Goal: Check status: Check status

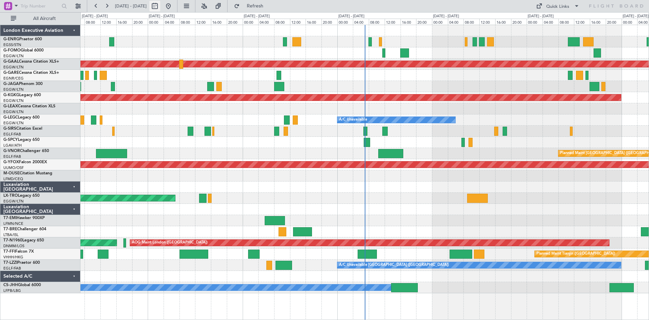
click at [160, 6] on button at bounding box center [154, 6] width 11 height 11
select select "9"
select select "2025"
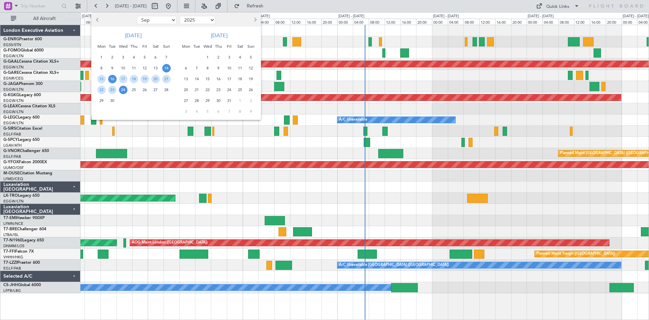
click at [112, 79] on span "16" at bounding box center [112, 79] width 8 height 8
click at [114, 101] on span "30" at bounding box center [112, 100] width 8 height 8
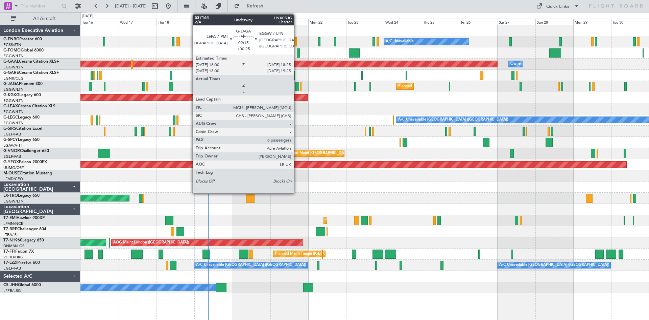
click at [297, 89] on div at bounding box center [297, 86] width 4 height 9
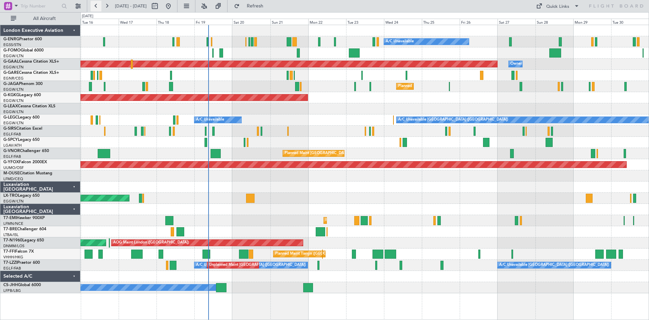
click at [98, 8] on button at bounding box center [96, 6] width 11 height 11
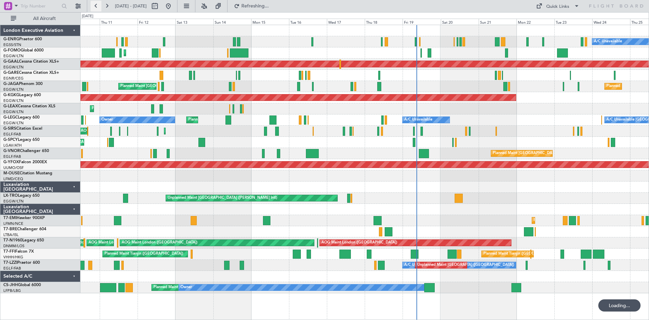
click at [97, 8] on button at bounding box center [96, 6] width 11 height 11
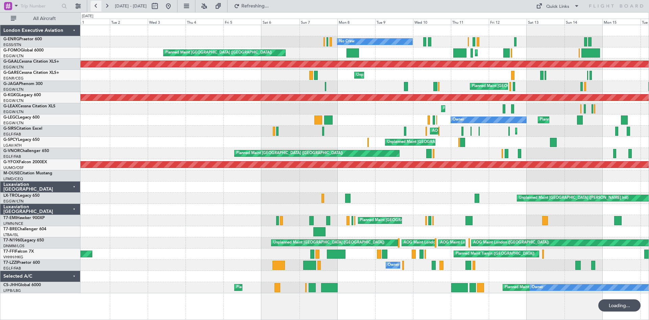
click at [97, 8] on button at bounding box center [96, 6] width 11 height 11
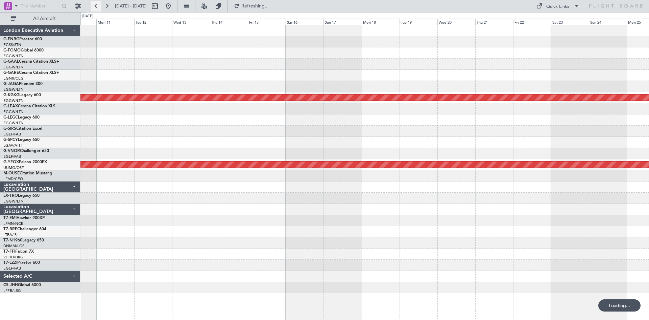
click at [97, 8] on button at bounding box center [96, 6] width 11 height 11
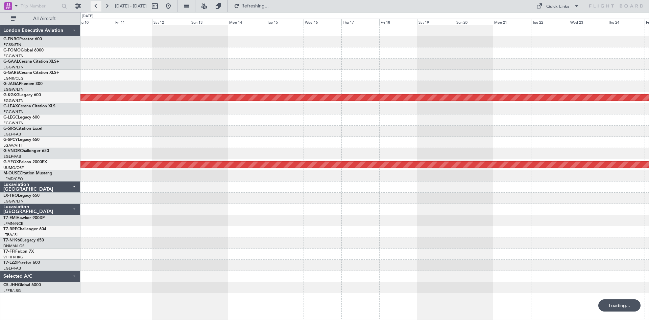
click at [97, 8] on button at bounding box center [96, 6] width 11 height 11
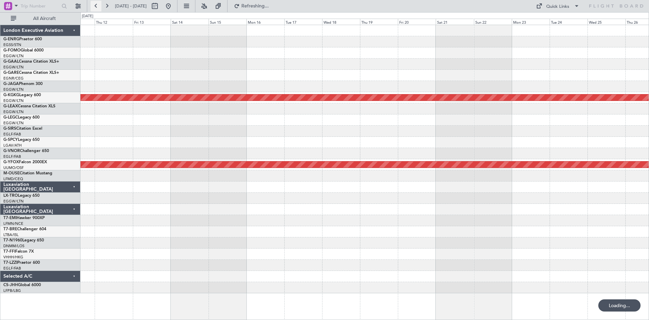
click at [97, 8] on button at bounding box center [96, 6] width 11 height 11
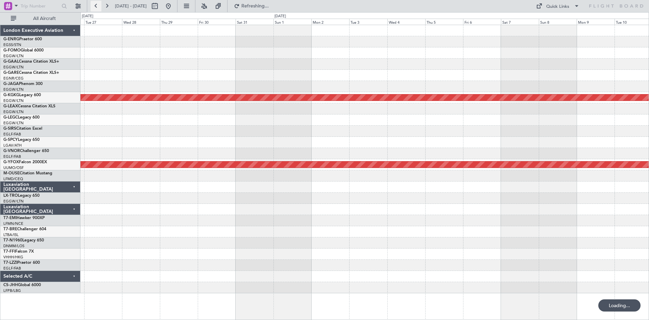
click at [97, 8] on button at bounding box center [96, 6] width 11 height 11
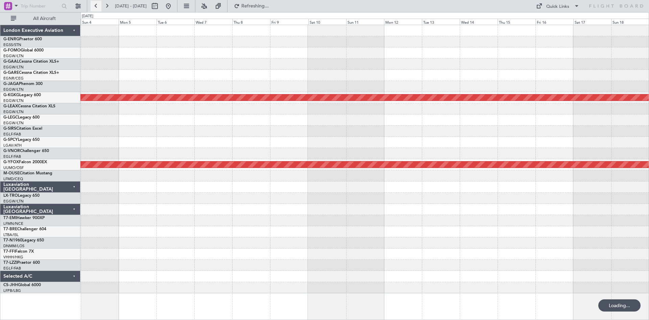
click at [97, 8] on button at bounding box center [96, 6] width 11 height 11
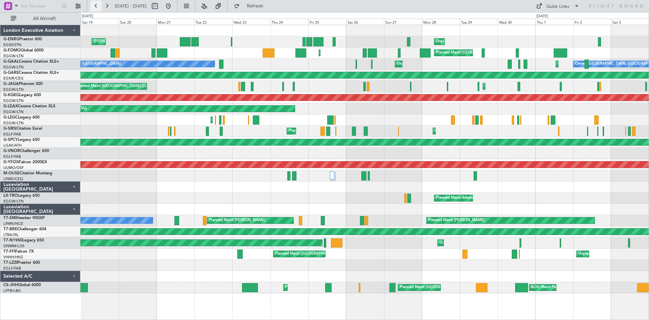
click at [92, 6] on button at bounding box center [96, 6] width 11 height 11
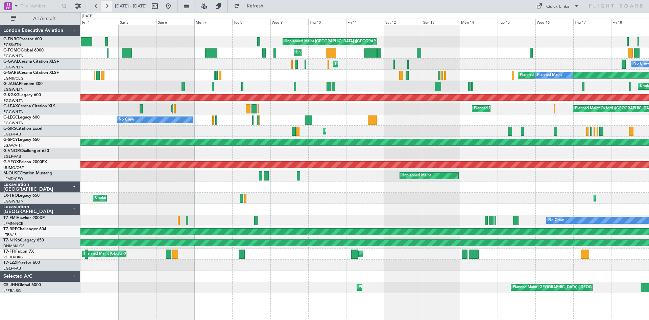
click at [103, 6] on button at bounding box center [106, 6] width 11 height 11
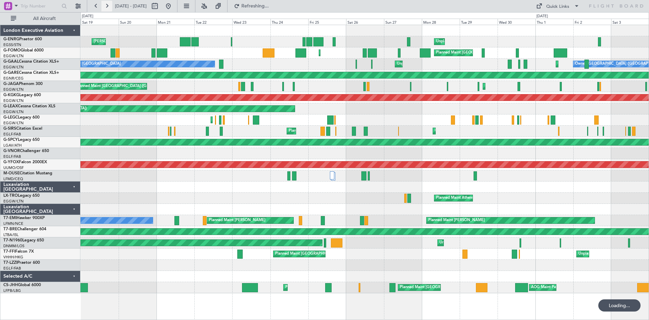
click at [103, 6] on button at bounding box center [106, 6] width 11 height 11
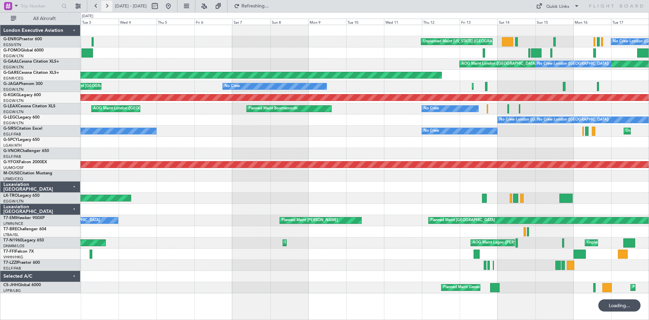
click at [103, 6] on button at bounding box center [106, 6] width 11 height 11
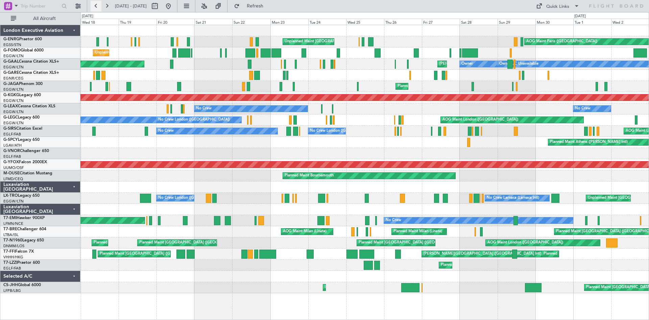
click at [96, 6] on button at bounding box center [96, 6] width 11 height 11
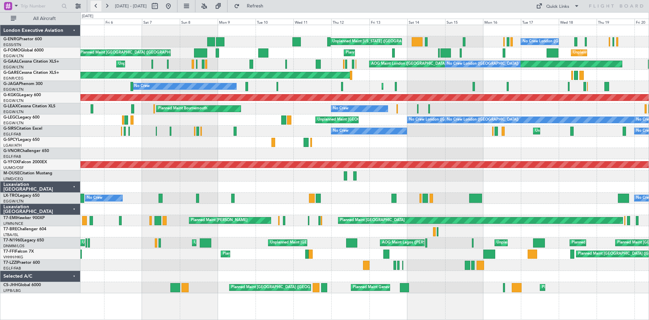
click at [96, 6] on button at bounding box center [96, 6] width 11 height 11
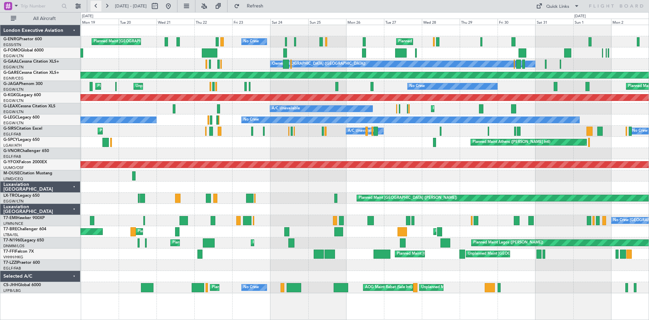
click at [97, 7] on button at bounding box center [96, 6] width 11 height 11
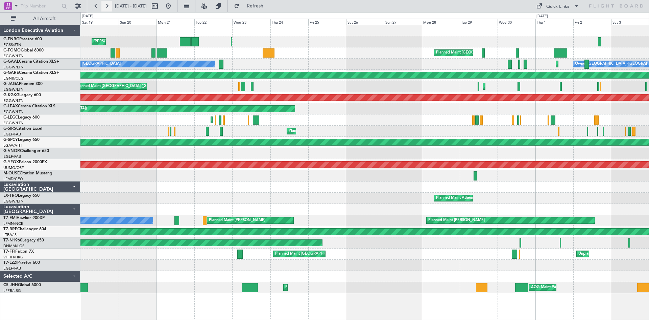
click at [109, 9] on button at bounding box center [106, 6] width 11 height 11
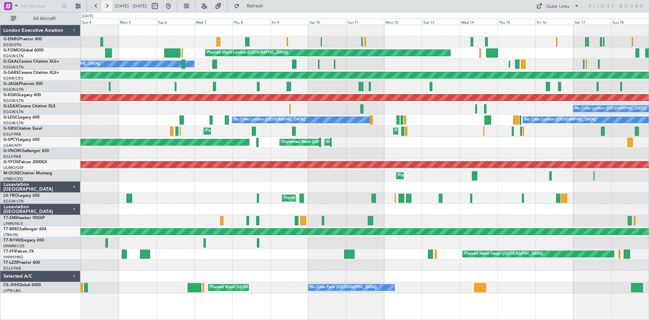
click at [109, 9] on button at bounding box center [106, 6] width 11 height 11
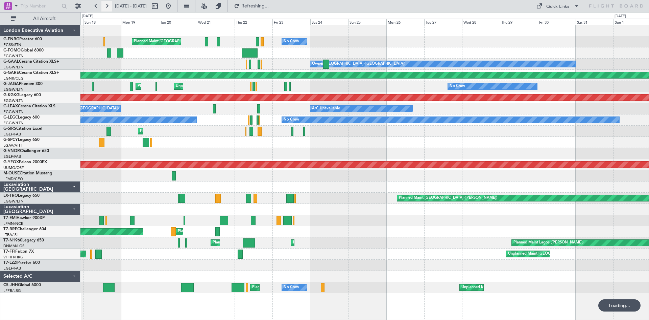
click at [109, 9] on button at bounding box center [106, 6] width 11 height 11
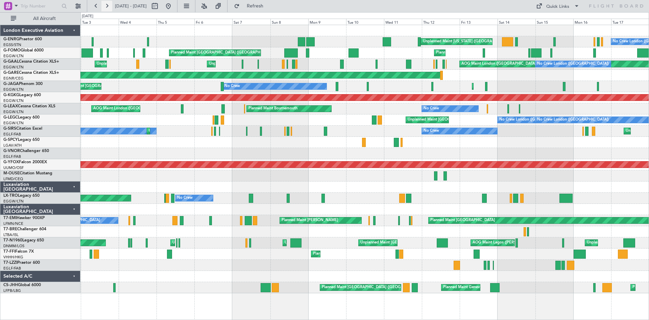
click at [108, 6] on button at bounding box center [106, 6] width 11 height 11
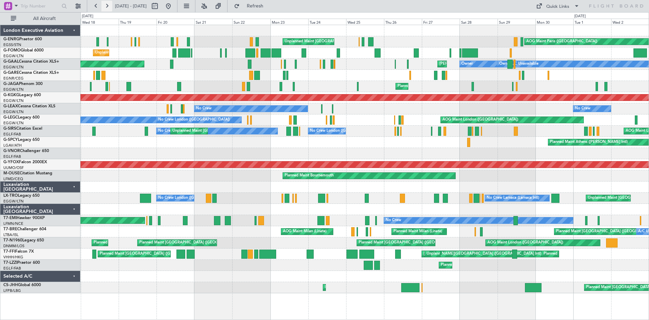
click at [106, 6] on button at bounding box center [106, 6] width 11 height 11
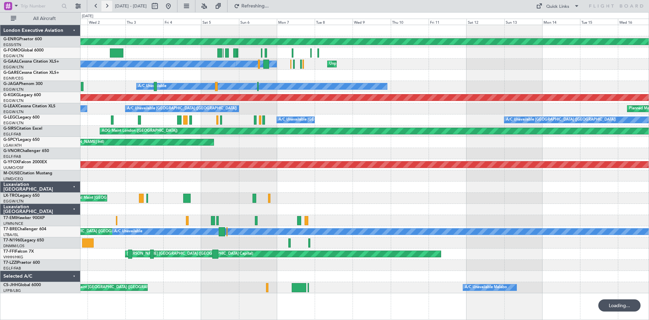
click at [106, 6] on button at bounding box center [106, 6] width 11 height 11
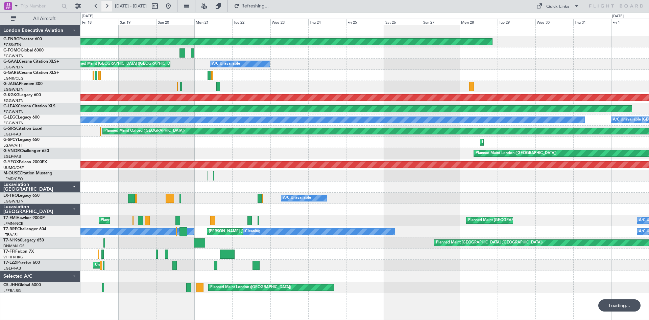
click at [106, 6] on button at bounding box center [106, 6] width 11 height 11
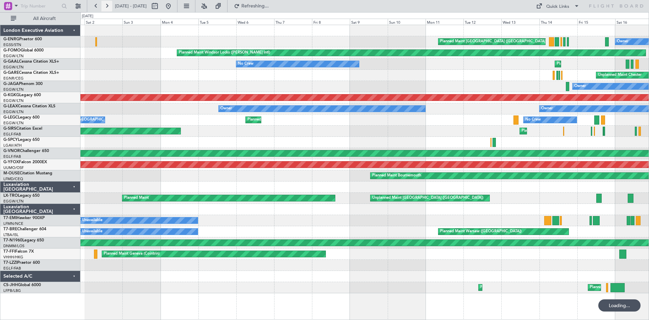
click at [106, 6] on button at bounding box center [106, 6] width 11 height 11
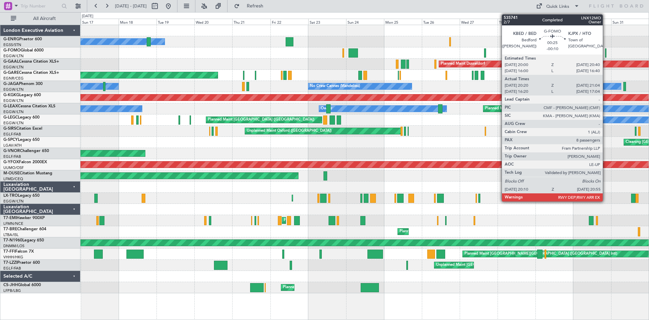
click at [606, 54] on div at bounding box center [605, 52] width 1 height 9
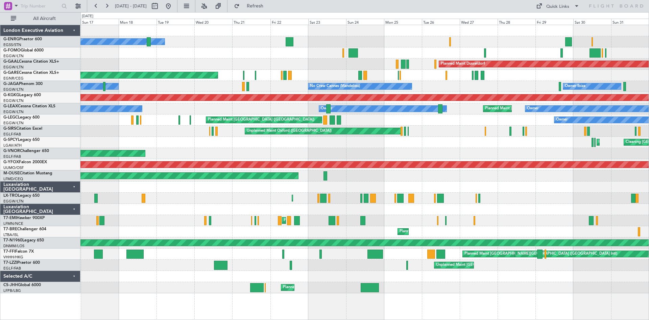
click at [0, 130] on div "Owner Planned Maint London (Stansted) Planned Maint London (Luton) Planned Main…" at bounding box center [324, 165] width 649 height 307
click at [107, 6] on button at bounding box center [106, 6] width 11 height 11
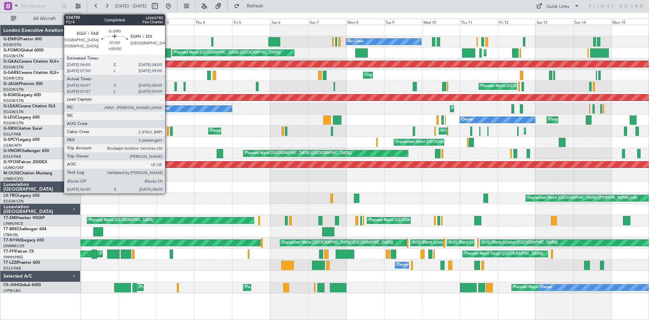
click at [168, 134] on div at bounding box center [168, 130] width 2 height 9
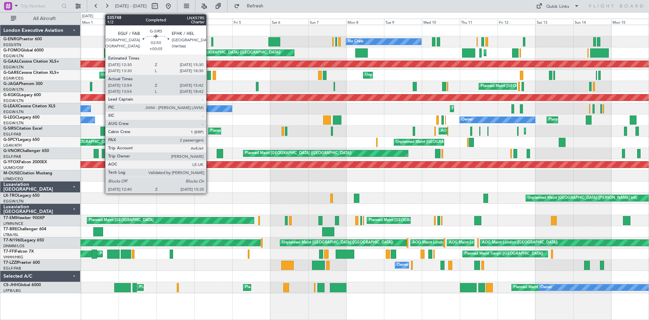
click at [102, 132] on div at bounding box center [102, 130] width 5 height 9
